Goal: Task Accomplishment & Management: Manage account settings

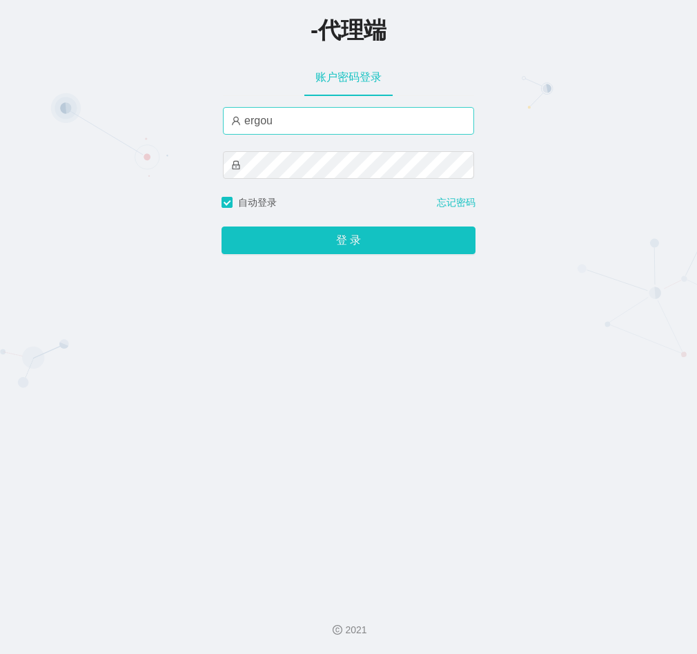
type input "ergou666"
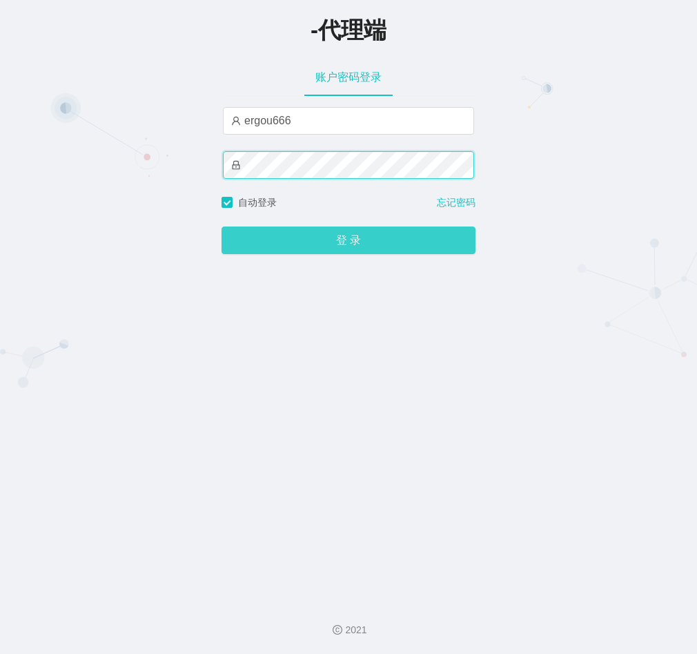
click at [222, 226] on button "登 录" at bounding box center [349, 240] width 254 height 28
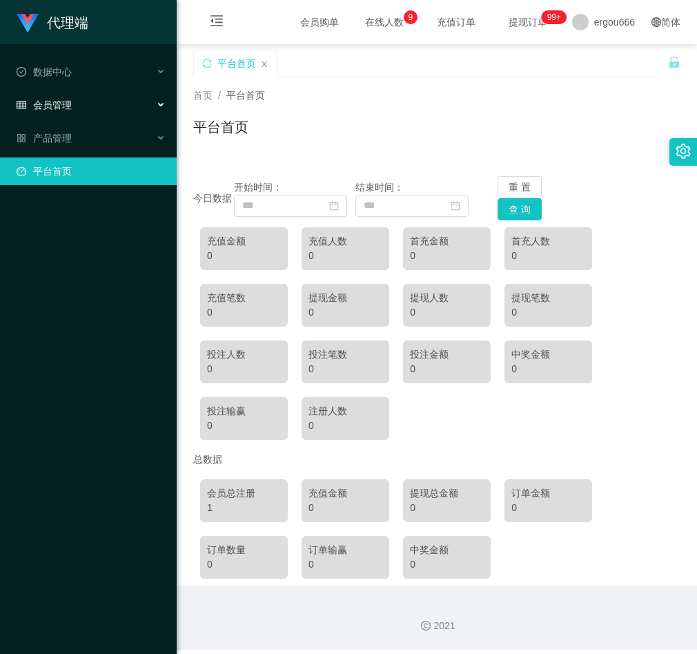
click at [135, 98] on div "会员管理" at bounding box center [88, 105] width 177 height 28
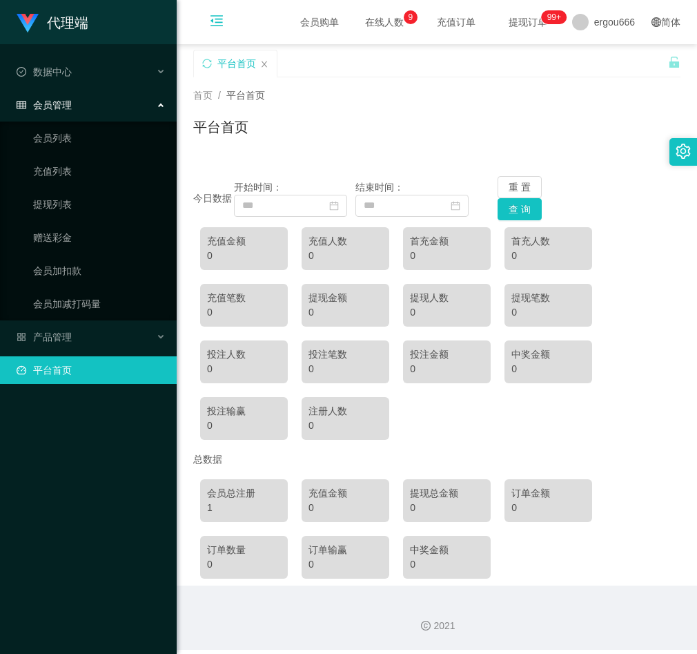
click at [208, 19] on icon "图标: menu-fold" at bounding box center [216, 23] width 47 height 44
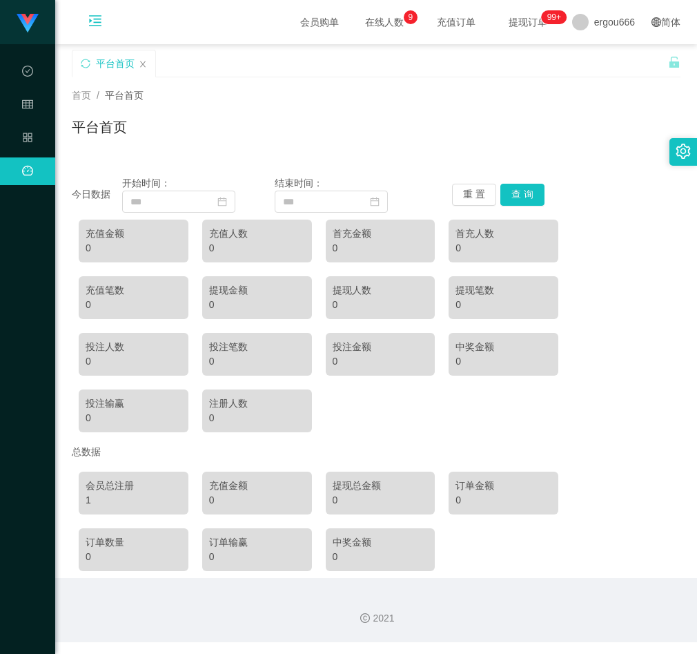
click at [80, 8] on icon "图标: menu-unfold" at bounding box center [95, 23] width 47 height 44
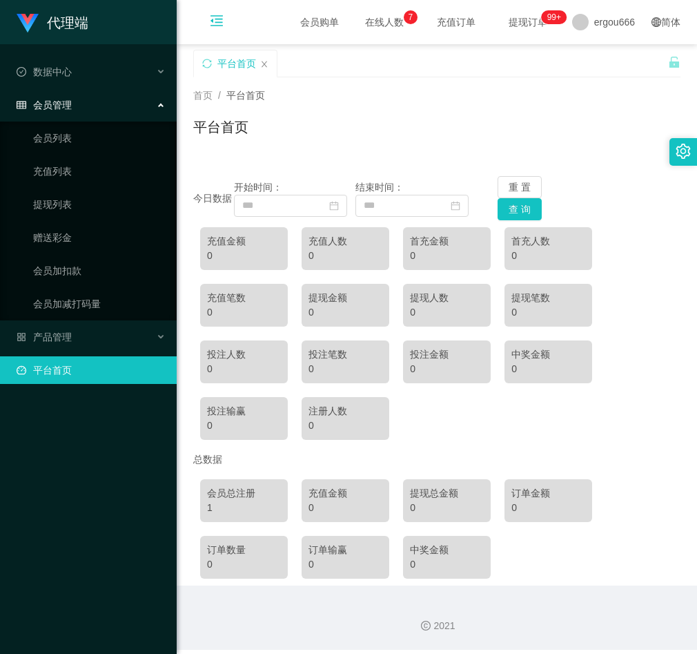
click at [218, 24] on icon "图标: menu-fold" at bounding box center [217, 21] width 14 height 14
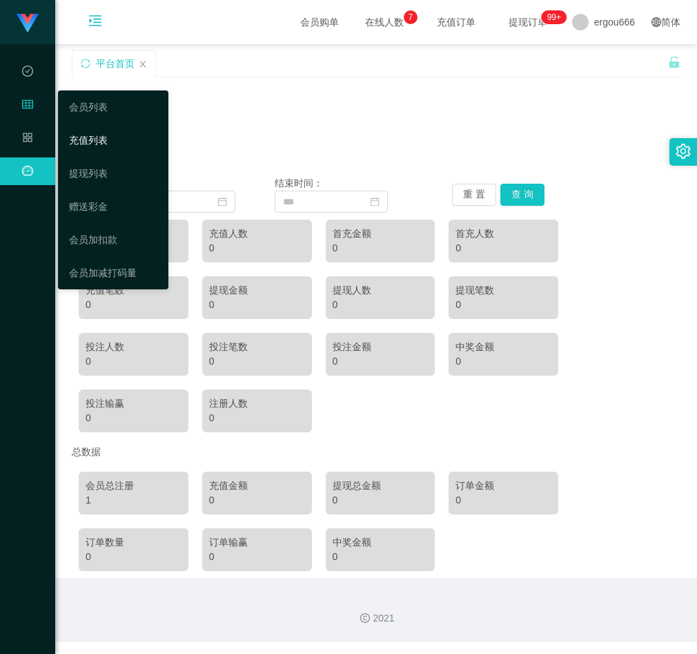
click at [124, 131] on link "充值列表" at bounding box center [113, 140] width 88 height 28
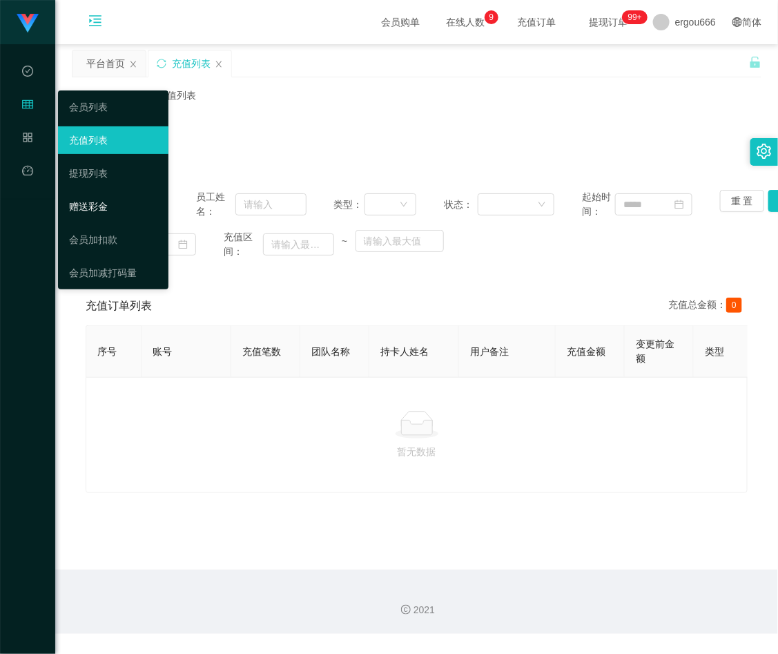
click at [85, 201] on link "赠送彩金" at bounding box center [113, 207] width 88 height 28
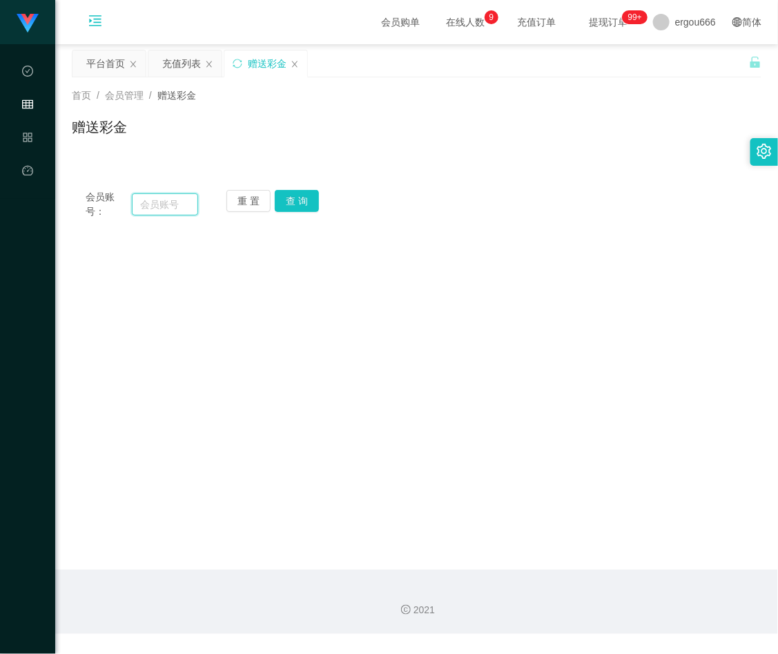
click at [184, 205] on input "text" at bounding box center [165, 204] width 66 height 22
paste input "lauyoung98"
type input "lauyoung98"
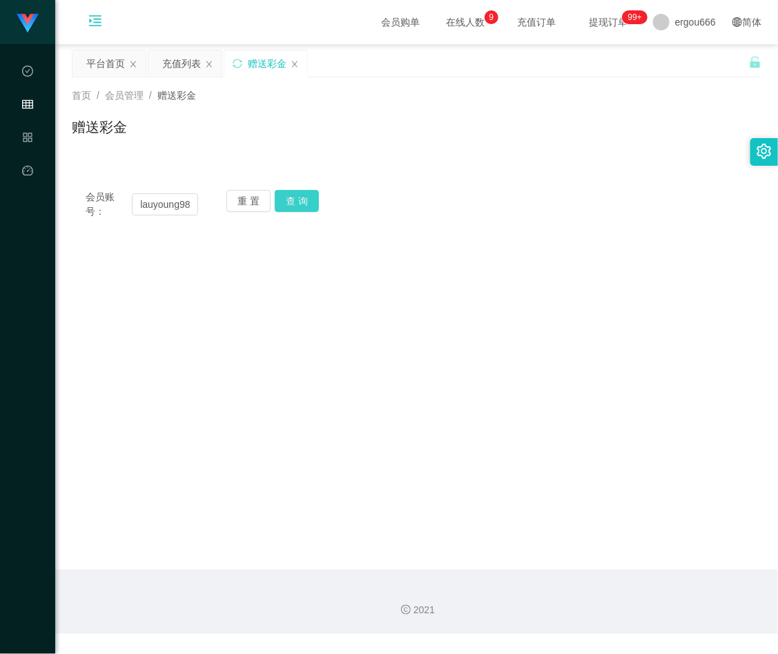
click at [311, 193] on button "查 询" at bounding box center [297, 201] width 44 height 22
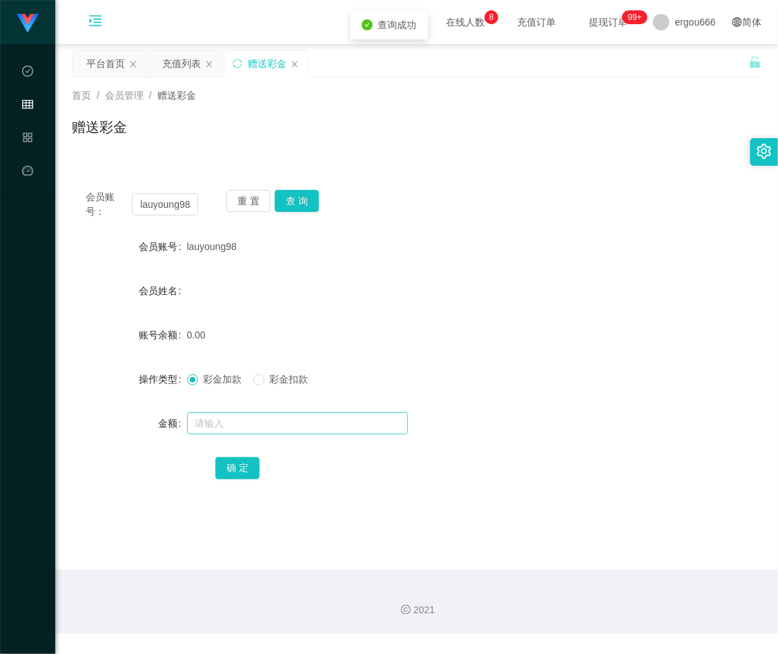
click at [214, 411] on form "会员账号 lauyoung98 会员姓名 账号余额 0.00 操作类型 彩金加款 彩金扣款 金额 确 定" at bounding box center [417, 357] width 690 height 249
click at [214, 412] on input "text" at bounding box center [297, 423] width 221 height 22
type input "100"
click at [240, 467] on button "确 定" at bounding box center [237, 468] width 44 height 22
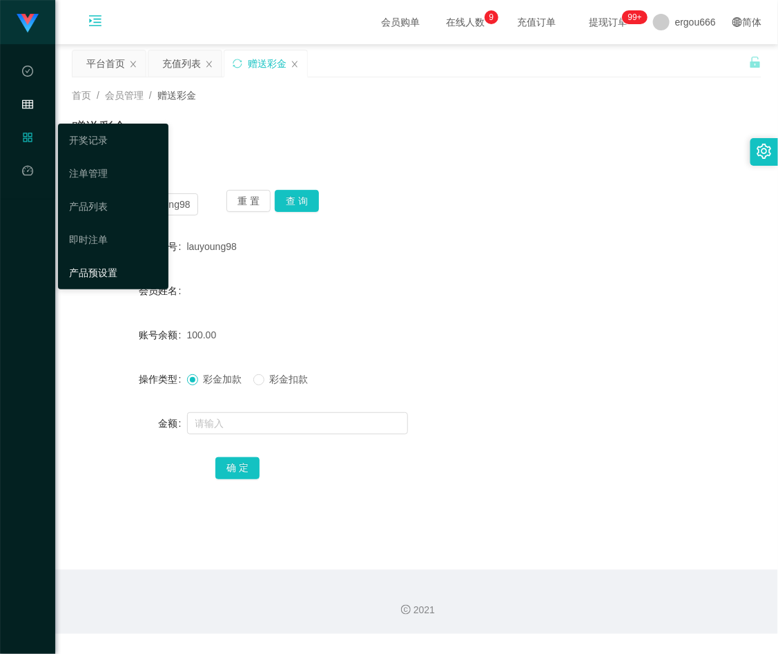
click at [101, 274] on link "产品预设置" at bounding box center [113, 273] width 88 height 28
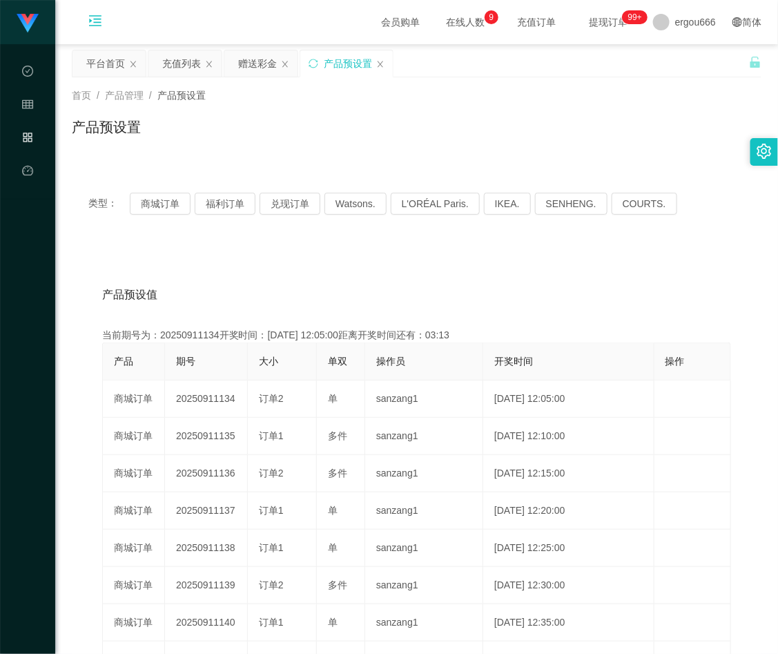
click at [542, 346] on th "开奖时间" at bounding box center [568, 361] width 171 height 37
click at [581, 111] on div "首页 / 产品管理 / 产品预设置 / 产品预设置" at bounding box center [417, 118] width 690 height 60
click at [284, 226] on div "类型： 商城订单 福利订单 兑现订单 Watsons. L'ORÉAL Paris. IKEA. [GEOGRAPHIC_DATA]. COURTS." at bounding box center [417, 203] width 690 height 55
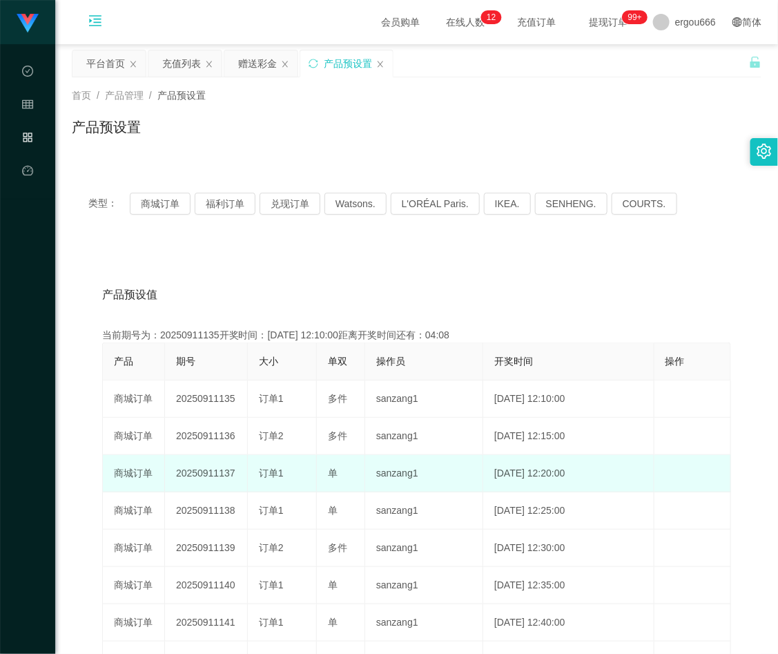
drag, startPoint x: 225, startPoint y: 509, endPoint x: 238, endPoint y: 485, distance: 26.9
click at [225, 509] on td "20250911138" at bounding box center [206, 510] width 83 height 37
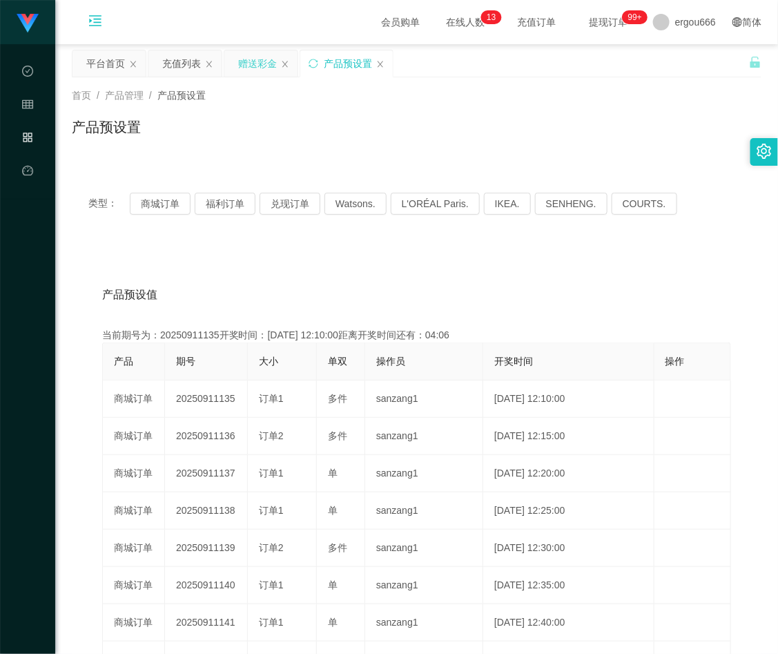
click at [257, 62] on div "赠送彩金" at bounding box center [257, 63] width 39 height 26
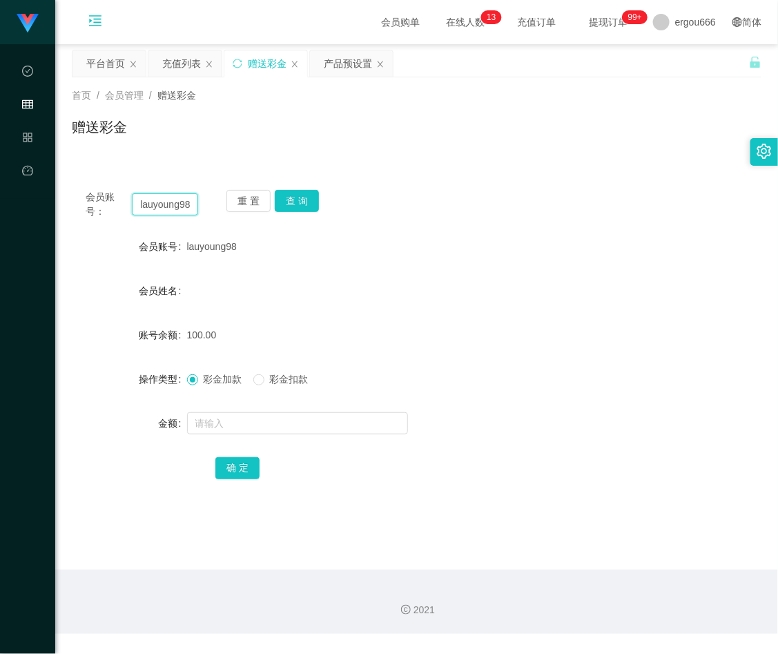
click at [181, 199] on input "lauyoung98" at bounding box center [165, 204] width 66 height 22
click at [302, 205] on button "查 询" at bounding box center [297, 201] width 44 height 22
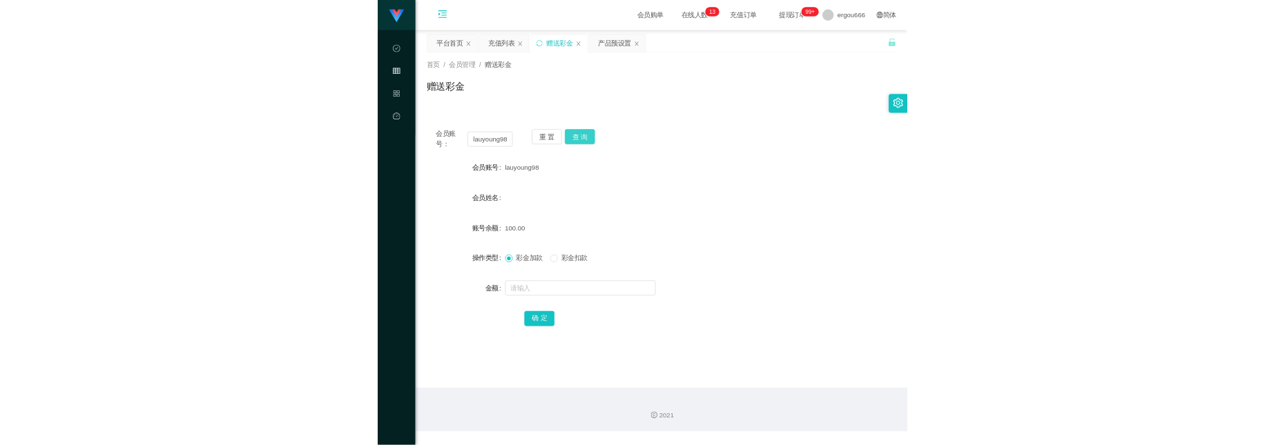
scroll to position [0, 0]
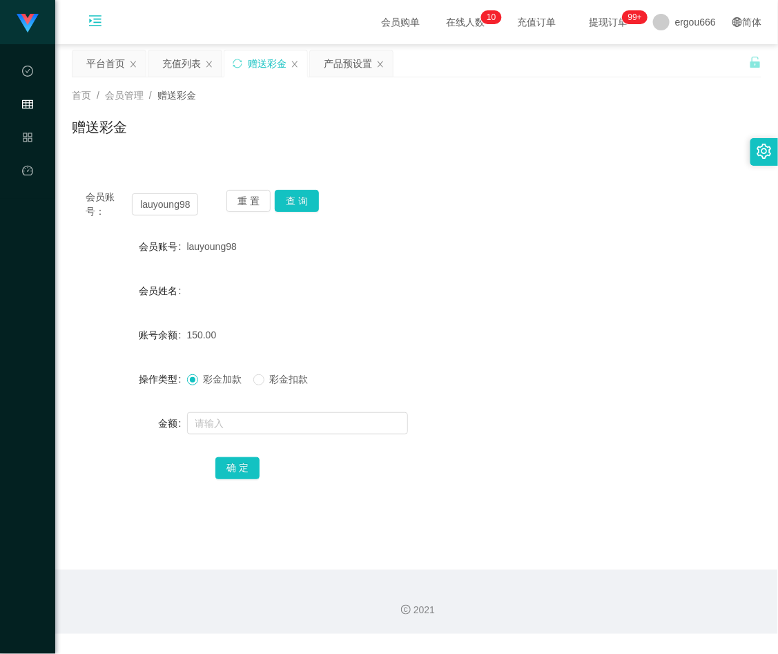
click at [511, 530] on main "关闭左侧 关闭右侧 关闭其它 刷新页面 平台首页 充值列表 赠送彩金 产品预设置 首页 / 会员管理 / 赠送彩金 / 赠送彩金 会员账号： lauyoung…" at bounding box center [416, 306] width 723 height 525
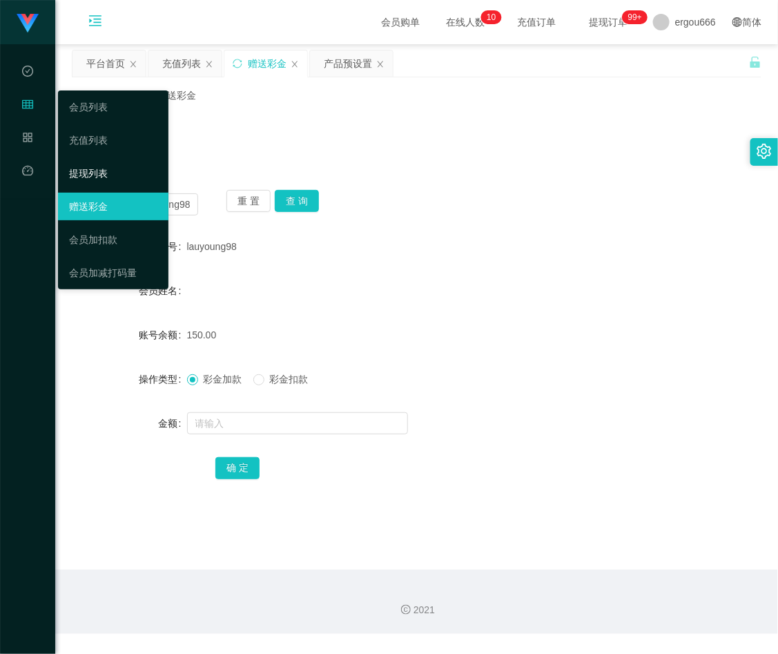
click at [88, 159] on link "提现列表" at bounding box center [113, 173] width 88 height 28
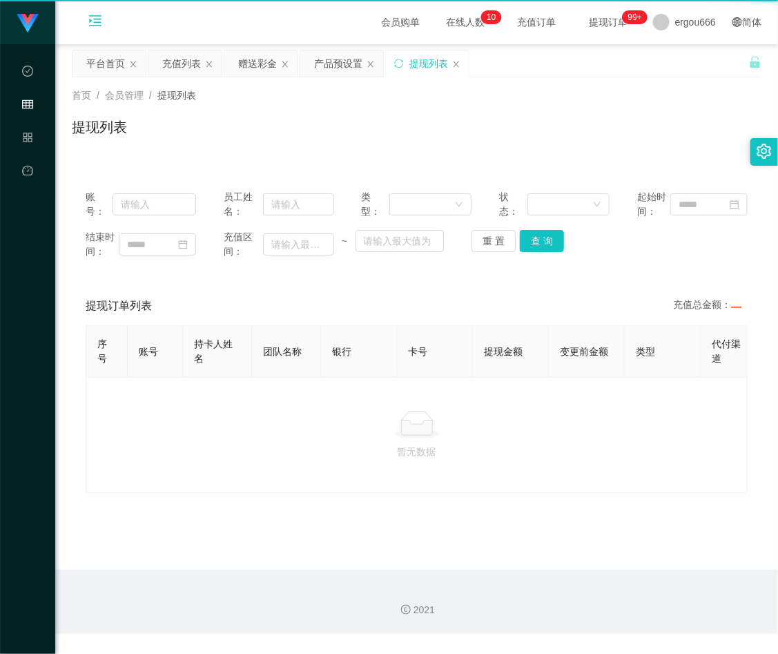
click at [88, 166] on div "代理端 数据中心 会员管理 产品管理 平台首页 保存配置 重置配置 整体风格设置 主题色 导航设置 内容区域宽度 定宽 固定Header 固定侧边栏 其他设置…" at bounding box center [389, 327] width 778 height 654
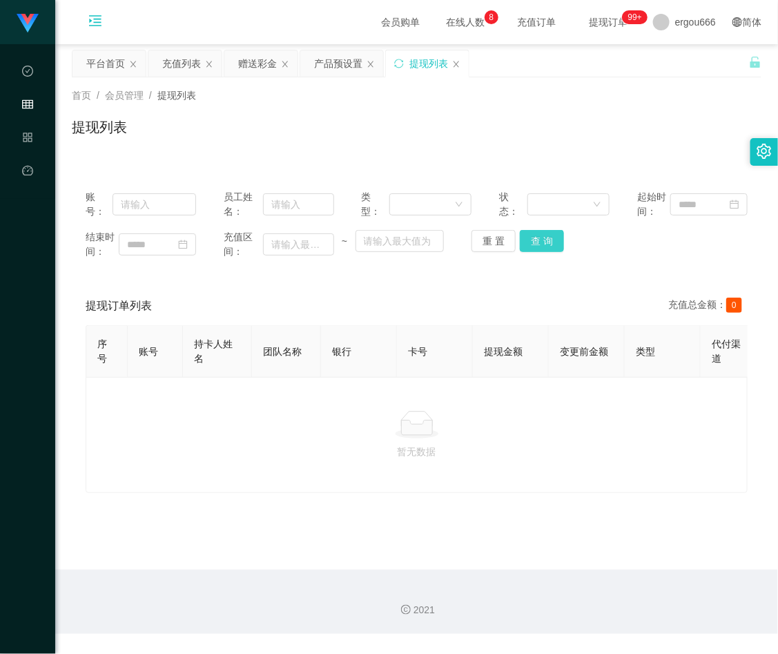
click at [550, 240] on button "查 询" at bounding box center [542, 241] width 44 height 22
drag, startPoint x: 447, startPoint y: 514, endPoint x: 440, endPoint y: 502, distance: 13.9
click at [445, 512] on main "关闭左侧 关闭右侧 关闭其它 刷新页面 平台首页 充值列表 赠送彩金 产品预设置 提现列表 首页 / 会员管理 / 提现列表 / 提现列表 账号： 员工姓名：…" at bounding box center [416, 306] width 723 height 525
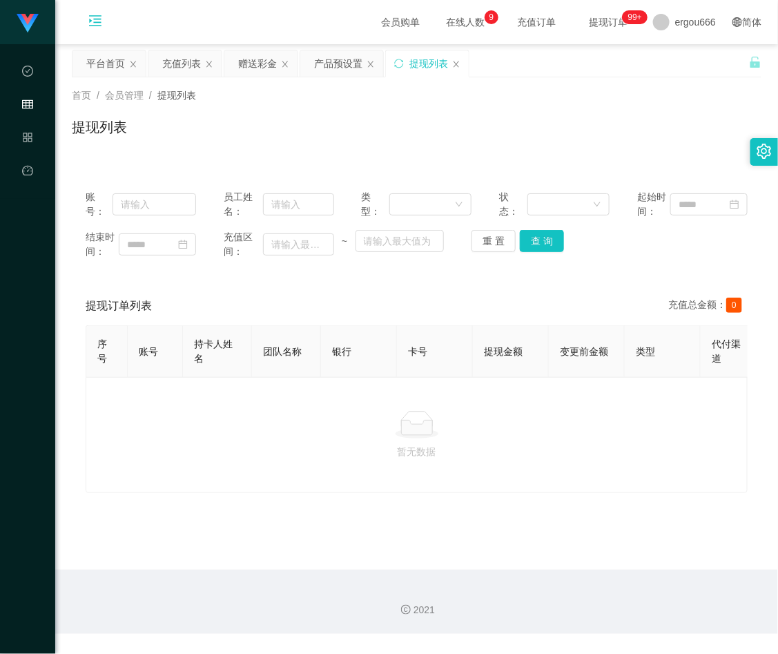
click at [399, 536] on main "关闭左侧 关闭右侧 关闭其它 刷新页面 平台首页 充值列表 赠送彩金 产品预设置 提现列表 首页 / 会员管理 / 提现列表 / 提现列表 账号： 员工姓名：…" at bounding box center [416, 306] width 723 height 525
click at [554, 259] on div "结束时间： 充值区间： ~ 重 置 查 询" at bounding box center [417, 244] width 662 height 29
click at [556, 244] on button "查 询" at bounding box center [542, 241] width 44 height 22
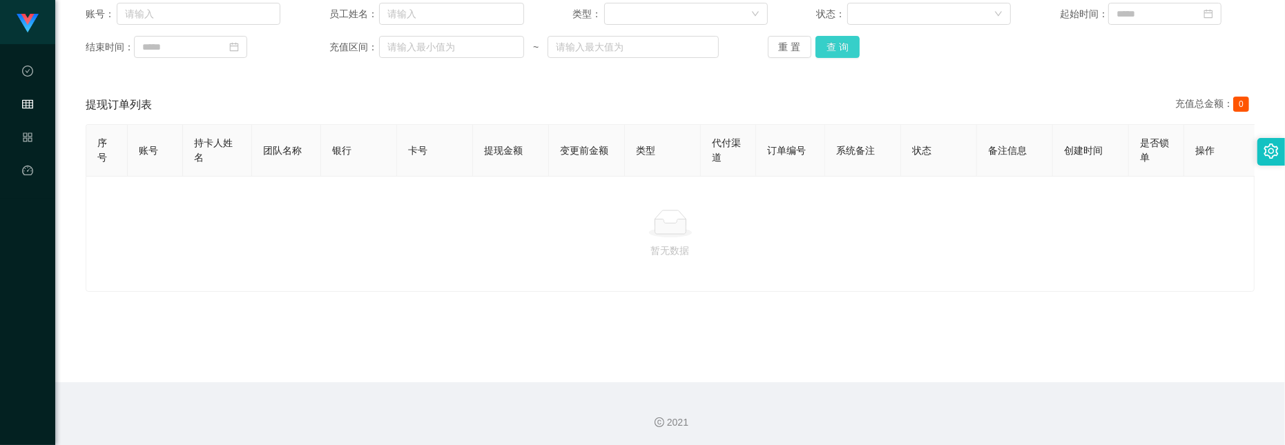
scroll to position [188, 0]
drag, startPoint x: 382, startPoint y: 354, endPoint x: 456, endPoint y: 286, distance: 100.7
click at [382, 353] on main "关闭左侧 关闭右侧 关闭其它 刷新页面 平台首页 充值列表 赠送彩金 产品预设置 提现列表 首页 / 会员管理 / 提现列表 / 提现列表 账号： 员工姓名：…" at bounding box center [669, 118] width 1229 height 525
click at [697, 52] on button "查 询" at bounding box center [837, 46] width 44 height 22
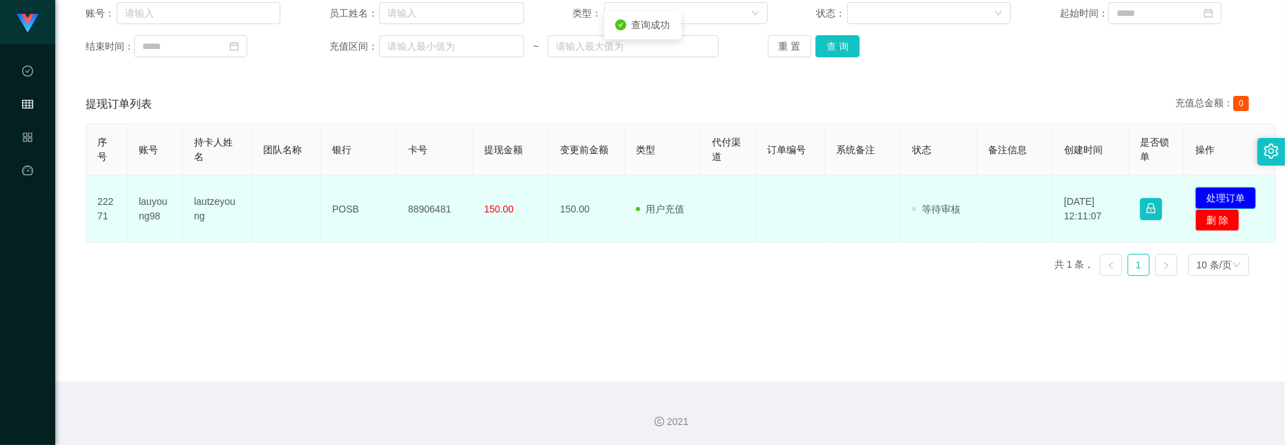
click at [697, 201] on button "处理订单" at bounding box center [1225, 198] width 61 height 22
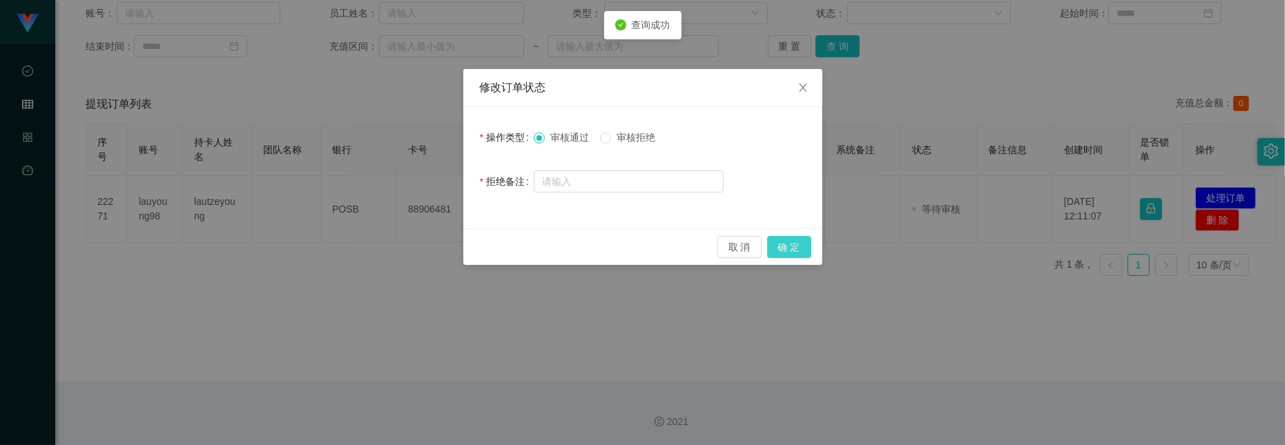
click at [697, 256] on button "确 定" at bounding box center [789, 247] width 44 height 22
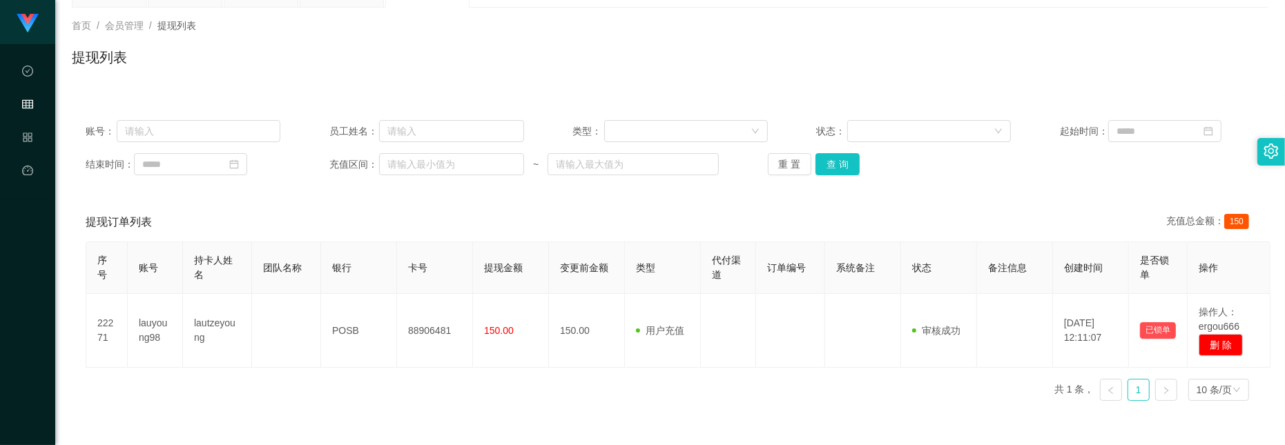
scroll to position [0, 0]
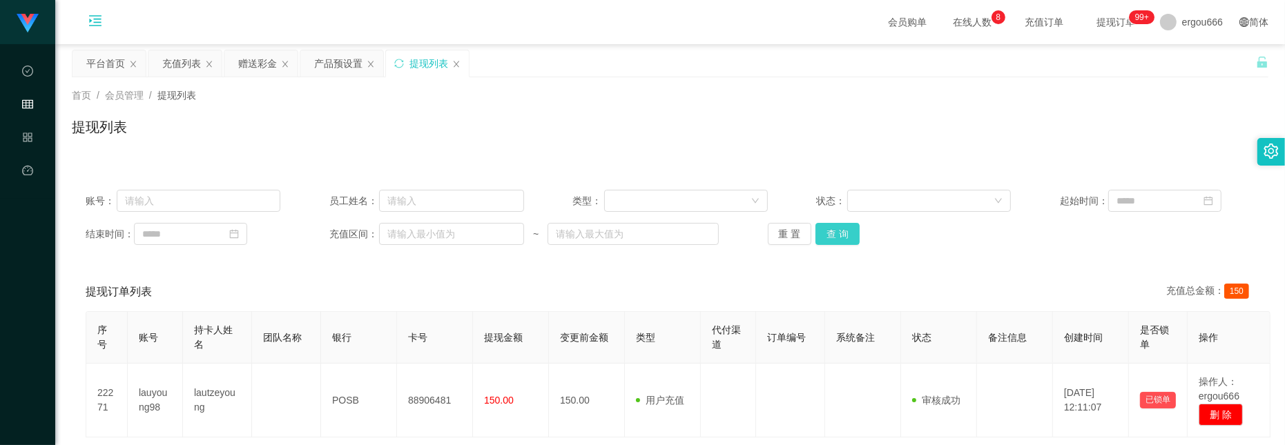
click at [697, 235] on button "查 询" at bounding box center [837, 234] width 44 height 22
click at [697, 230] on button "查 询" at bounding box center [837, 234] width 44 height 22
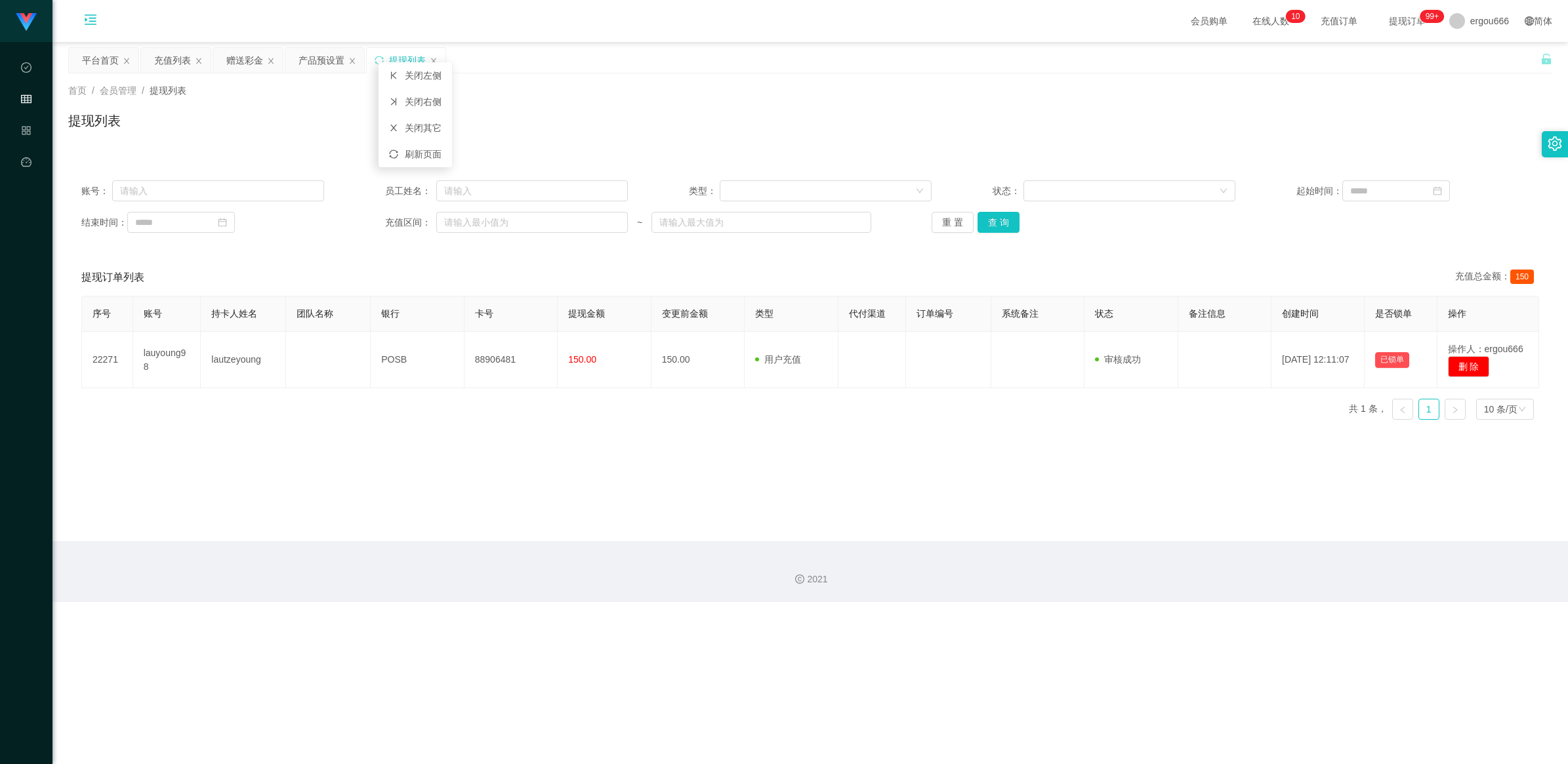
click at [662, 113] on div "提现列表" at bounding box center [811, 126] width 1484 height 30
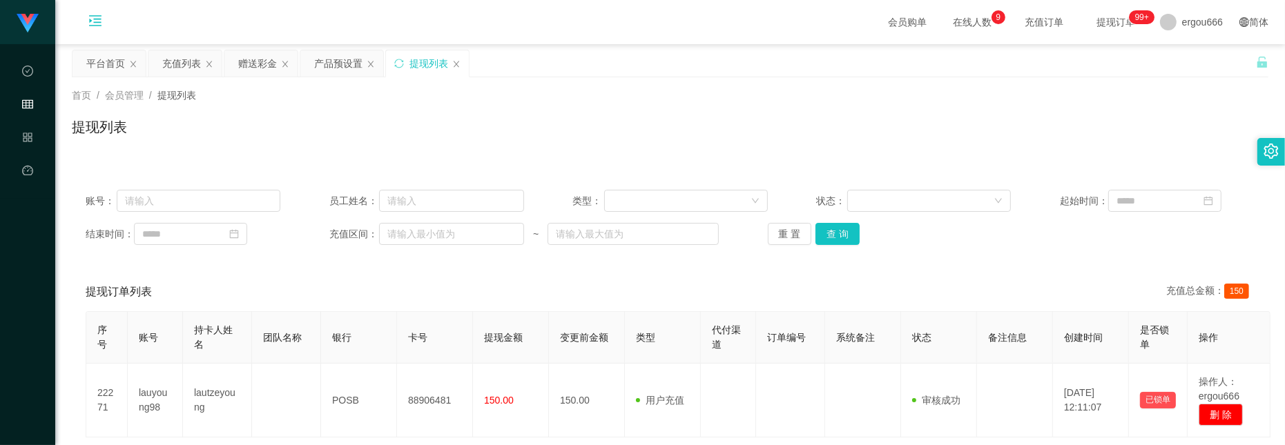
drag, startPoint x: 1125, startPoint y: 95, endPoint x: 1127, endPoint y: 88, distance: 7.0
click at [697, 95] on div "首页 / 会员管理 / 提现列表 /" at bounding box center [670, 95] width 1196 height 14
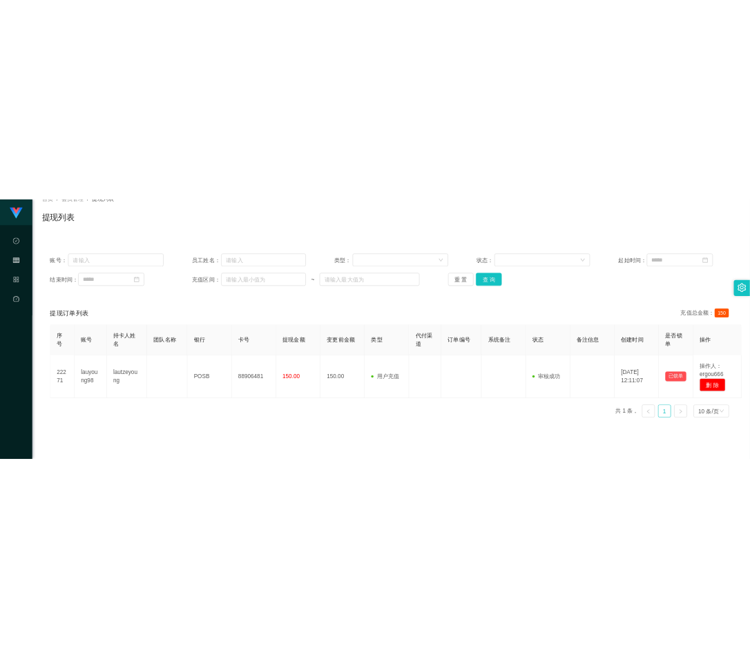
scroll to position [173, 0]
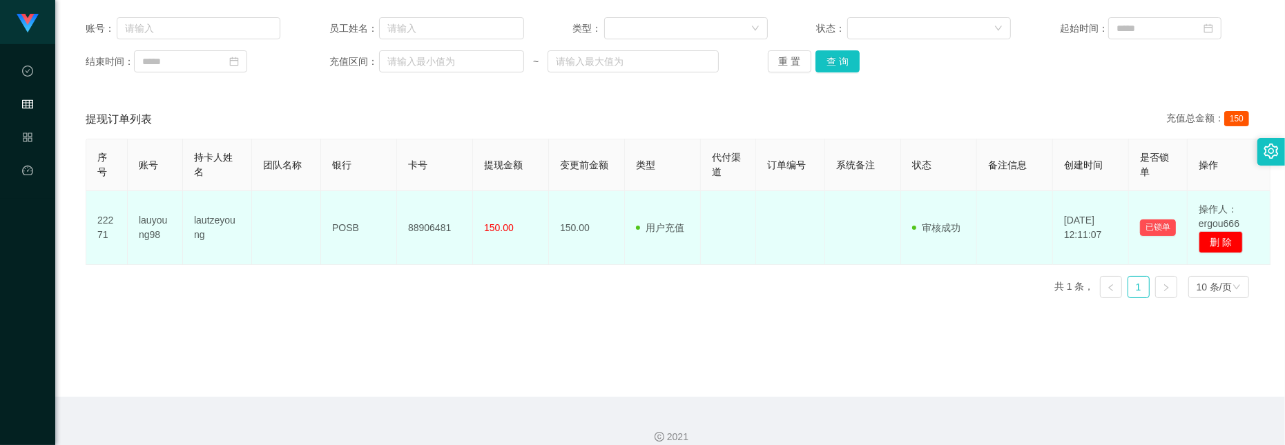
drag, startPoint x: 343, startPoint y: 284, endPoint x: 390, endPoint y: 233, distance: 69.4
click at [343, 284] on div "序号 账号 持卡人姓名 团队名称 银行 卡号 提现金额 变更前金额 类型 代付渠道 订单编号 系统备注 状态 备注信息 创建时间 是否锁单 操作 22271 …" at bounding box center [670, 224] width 1169 height 171
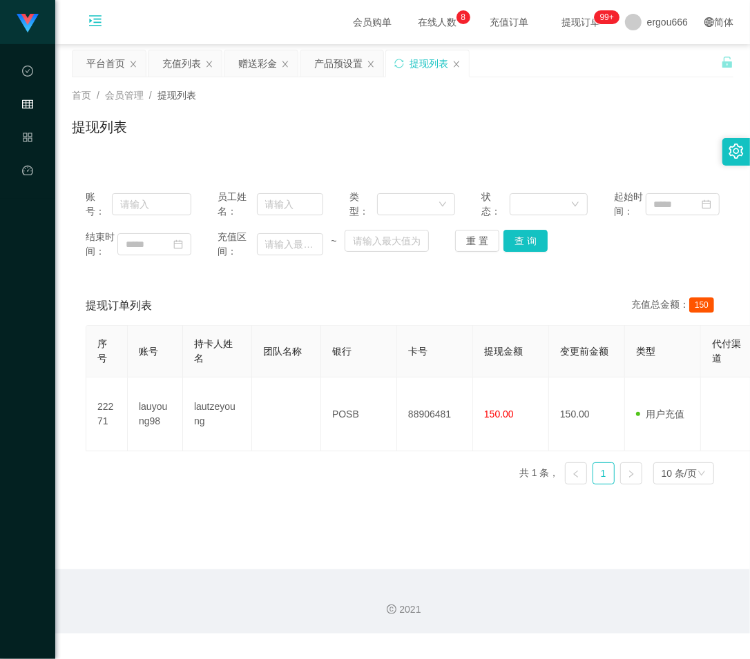
scroll to position [0, 0]
click at [223, 24] on div "会员购单 在线人数 0 1 2 3 4 5 6 7 8 9 0 1 2 3 4 5 6 7 8 9 0 1 2 3 4 5 6 7 8 9 0 1 2 3 4…" at bounding box center [402, 22] width 694 height 45
